Goal: Information Seeking & Learning: Learn about a topic

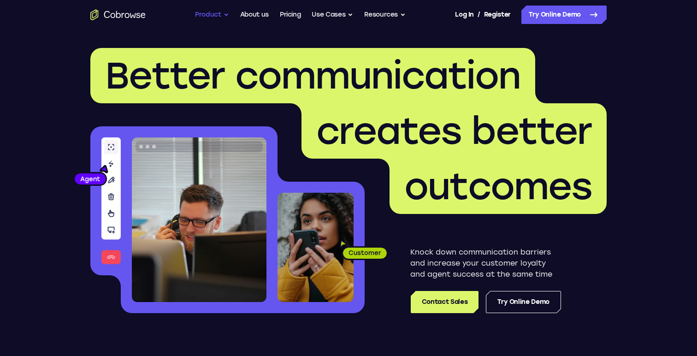
click at [209, 18] on button "Product" at bounding box center [212, 15] width 34 height 18
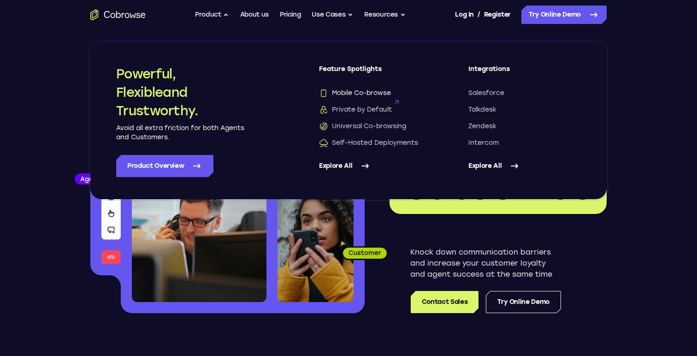
click at [352, 94] on span "Mobile Co-browse" at bounding box center [355, 92] width 72 height 9
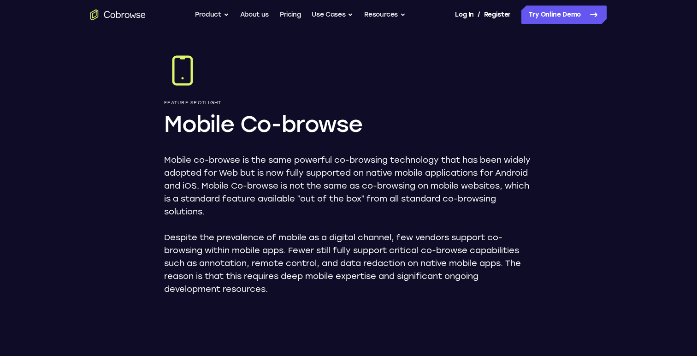
scroll to position [35, 0]
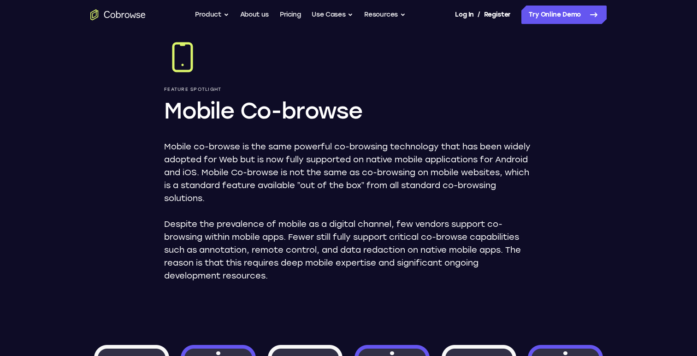
click at [283, 159] on p "Mobile co-browse is the same powerful co-browsing technology that has been wide…" at bounding box center [348, 172] width 369 height 65
click at [343, 159] on p "Mobile co-browse is the same powerful co-browsing technology that has been wide…" at bounding box center [348, 172] width 369 height 65
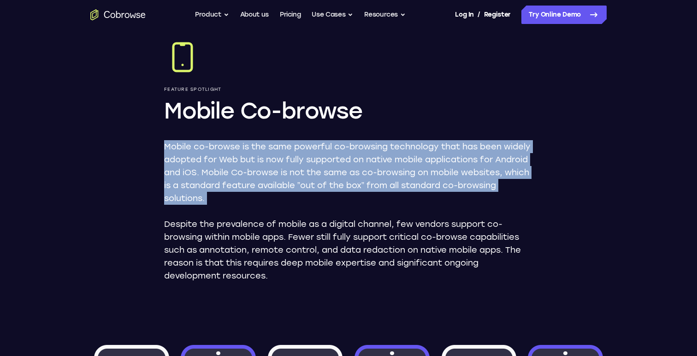
click at [343, 159] on p "Mobile co-browse is the same powerful co-browsing technology that has been wide…" at bounding box center [348, 172] width 369 height 65
click at [301, 175] on p "Mobile co-browse is the same powerful co-browsing technology that has been wide…" at bounding box center [348, 172] width 369 height 65
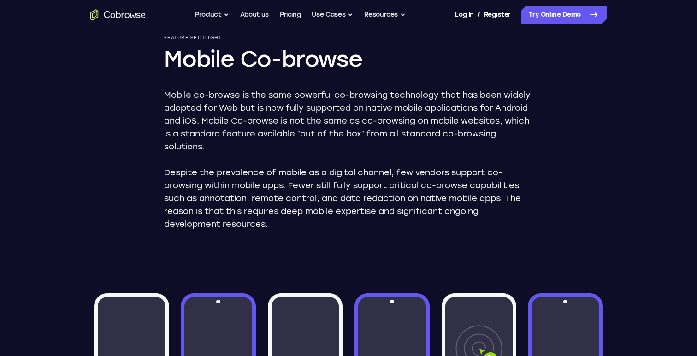
scroll to position [91, 0]
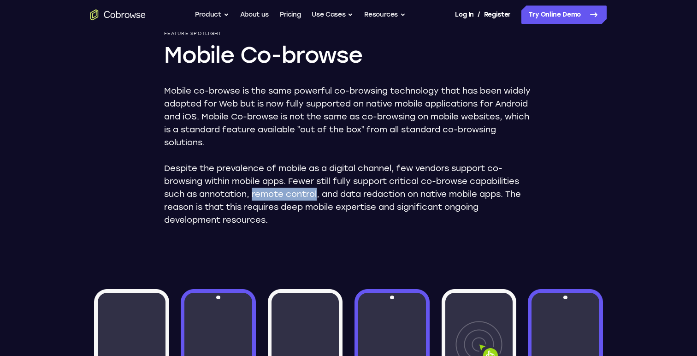
drag, startPoint x: 318, startPoint y: 192, endPoint x: 254, endPoint y: 195, distance: 64.1
click at [254, 195] on p "Despite the prevalence of mobile as a digital channel, few vendors support co-b…" at bounding box center [348, 194] width 369 height 65
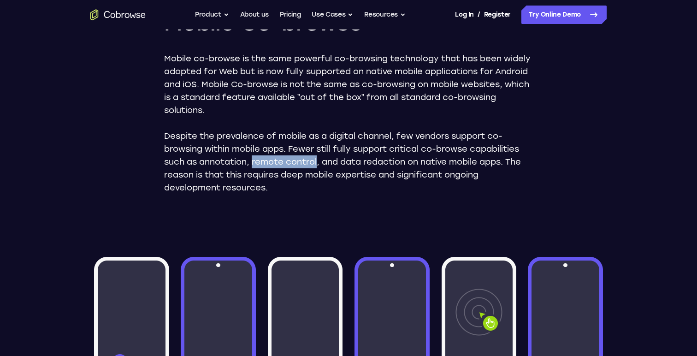
scroll to position [129, 0]
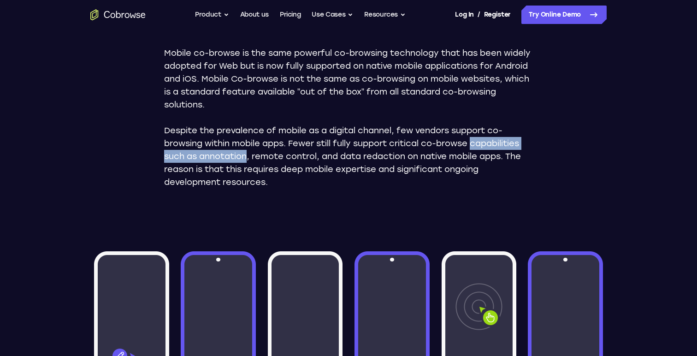
drag, startPoint x: 476, startPoint y: 142, endPoint x: 246, endPoint y: 159, distance: 231.0
click at [246, 159] on p "Despite the prevalence of mobile as a digital channel, few vendors support co-b…" at bounding box center [348, 156] width 369 height 65
click at [263, 153] on p "Despite the prevalence of mobile as a digital channel, few vendors support co-b…" at bounding box center [348, 156] width 369 height 65
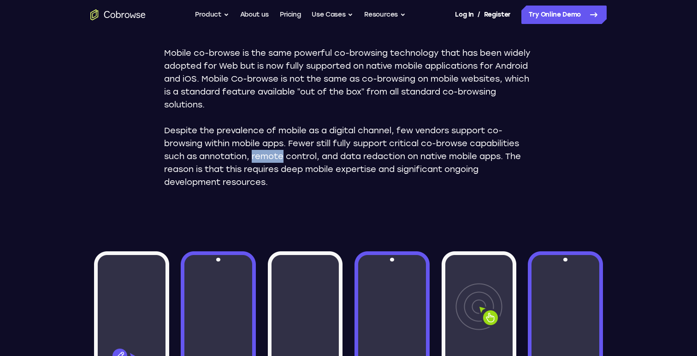
click at [263, 153] on p "Despite the prevalence of mobile as a digital channel, few vendors support co-b…" at bounding box center [348, 156] width 369 height 65
drag, startPoint x: 407, startPoint y: 155, endPoint x: 342, endPoint y: 155, distance: 65.0
click at [342, 155] on p "Despite the prevalence of mobile as a digital channel, few vendors support co-b…" at bounding box center [348, 156] width 369 height 65
click at [490, 158] on p "Despite the prevalence of mobile as a digital channel, few vendors support co-b…" at bounding box center [348, 156] width 369 height 65
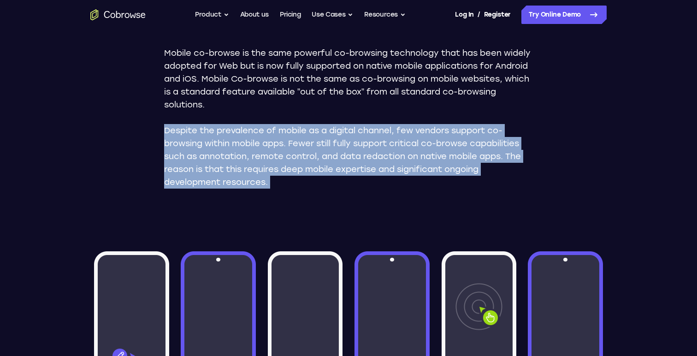
click at [490, 158] on p "Despite the prevalence of mobile as a digital channel, few vendors support co-b…" at bounding box center [348, 156] width 369 height 65
click at [453, 160] on p "Despite the prevalence of mobile as a digital channel, few vendors support co-b…" at bounding box center [348, 156] width 369 height 65
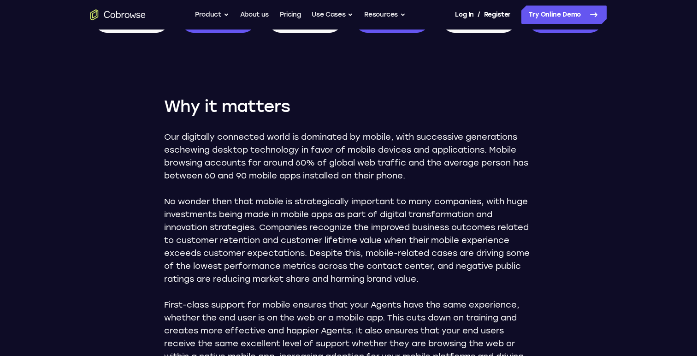
scroll to position [308, 0]
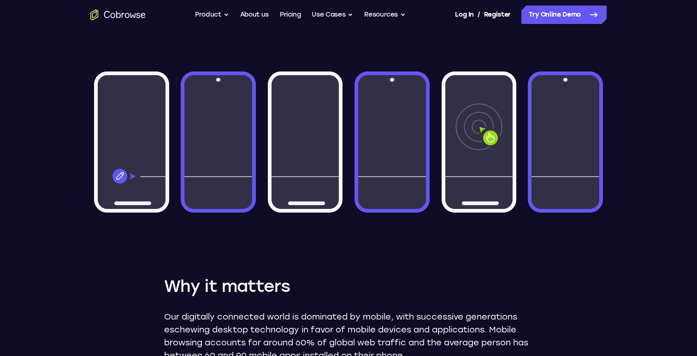
drag, startPoint x: 119, startPoint y: 275, endPoint x: 382, endPoint y: 110, distance: 310.6
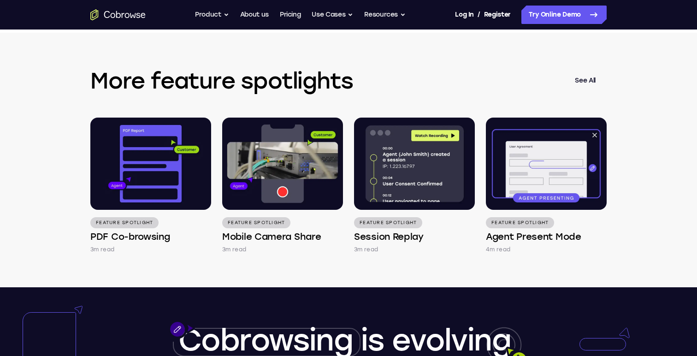
scroll to position [1515, 0]
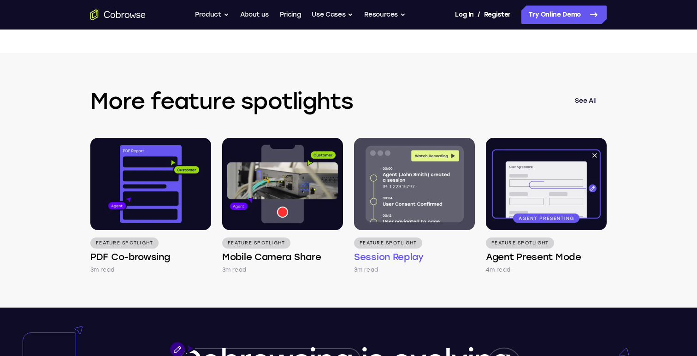
click at [393, 217] on img at bounding box center [414, 184] width 121 height 92
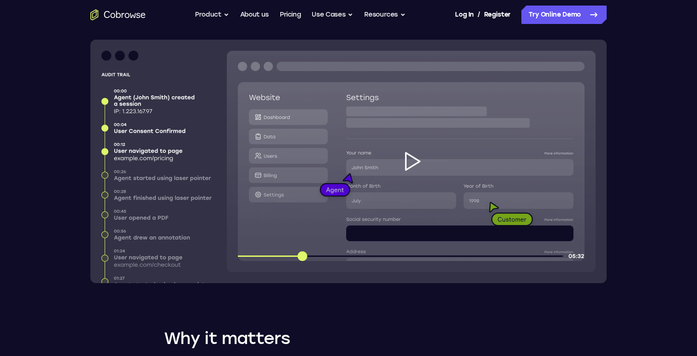
scroll to position [277, 0]
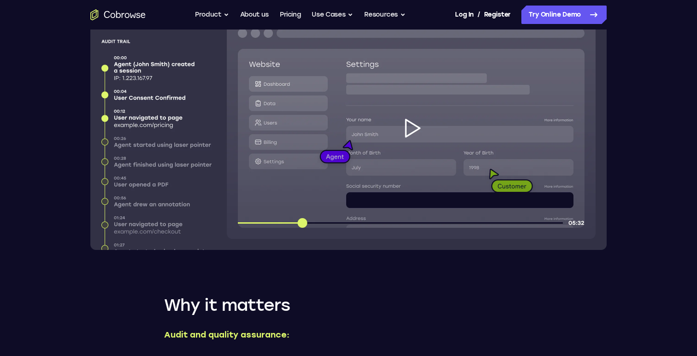
click at [413, 127] on img at bounding box center [348, 127] width 516 height 243
click at [411, 131] on img at bounding box center [348, 127] width 516 height 243
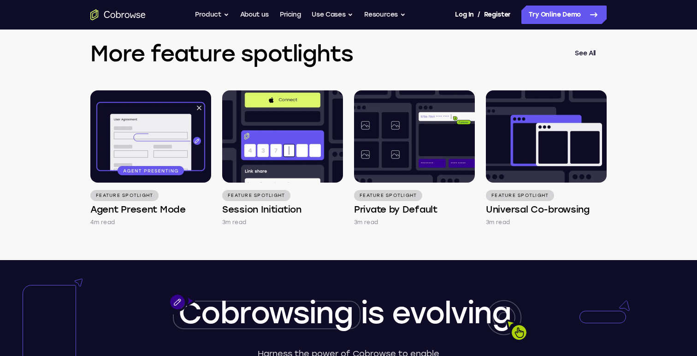
scroll to position [1562, 0]
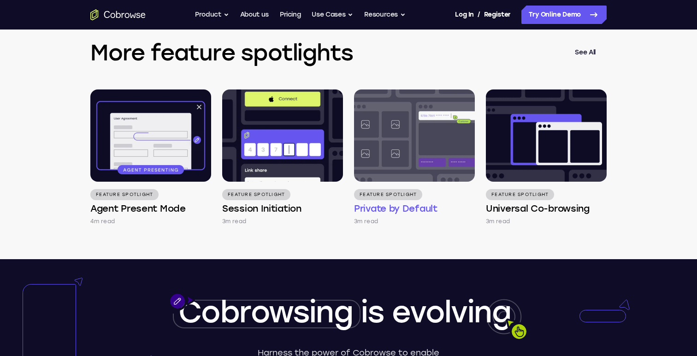
click at [370, 149] on img at bounding box center [414, 135] width 121 height 92
